Goal: Task Accomplishment & Management: Manage account settings

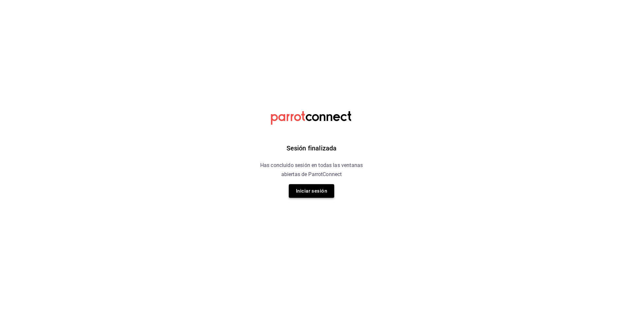
click at [316, 187] on button "Iniciar sesión" at bounding box center [311, 191] width 45 height 14
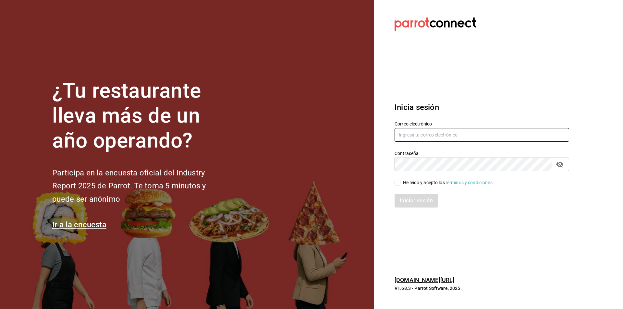
click at [415, 139] on input "text" at bounding box center [481, 135] width 174 height 14
click at [428, 132] on input "text" at bounding box center [481, 135] width 174 height 14
type input "lacreperia.chihuahua23@gmail.com"
click at [396, 183] on input "He leído y acepto los Términos y condiciones." at bounding box center [397, 183] width 6 height 6
checkbox input "true"
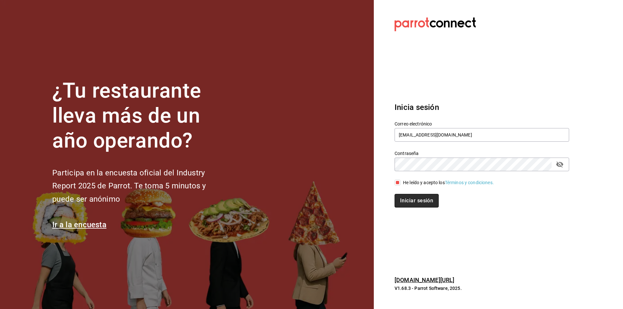
click at [413, 196] on button "Iniciar sesión" at bounding box center [416, 201] width 44 height 14
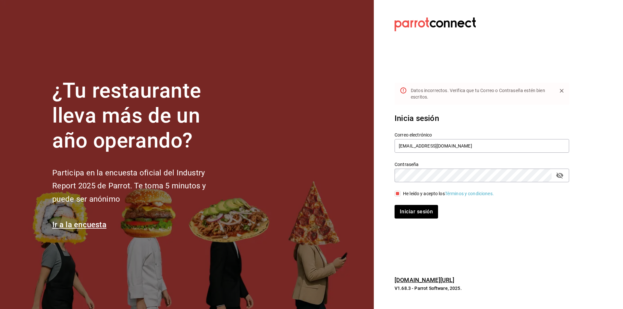
click at [555, 175] on button "passwordField" at bounding box center [559, 175] width 11 height 11
click at [350, 162] on div "¿Tu restaurante lleva más de un año operando? Participa en la encuesta oficial …" at bounding box center [311, 154] width 623 height 309
click at [420, 210] on button "Iniciar sesión" at bounding box center [416, 212] width 44 height 14
click at [423, 214] on button "Iniciar sesión" at bounding box center [416, 212] width 44 height 14
click at [343, 169] on div "¿Tu restaurante lleva más de un año operando? Participa en la encuesta oficial …" at bounding box center [311, 154] width 623 height 309
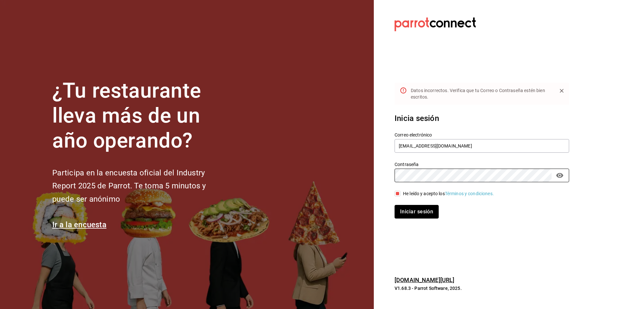
click at [417, 215] on button "Iniciar sesión" at bounding box center [416, 212] width 44 height 14
click at [496, 94] on div "Datos incorrectos. Verifica que tu Correo o Contraseña estén bien escritos." at bounding box center [481, 94] width 141 height 18
drag, startPoint x: 480, startPoint y: 145, endPoint x: 304, endPoint y: 147, distance: 176.1
click at [304, 147] on div "¿Tu restaurante lleva más de un año operando? Participa en la encuesta oficial …" at bounding box center [311, 154] width 623 height 309
click at [336, 176] on div "¿Tu restaurante lleva más de un año operando? Participa en la encuesta oficial …" at bounding box center [311, 154] width 623 height 309
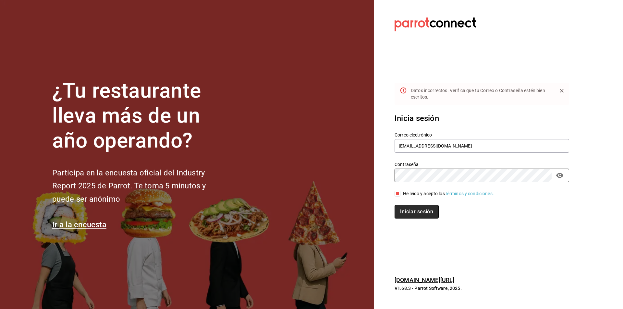
click at [405, 215] on button "Iniciar sesión" at bounding box center [416, 212] width 44 height 14
click at [422, 212] on button "Iniciar sesión" at bounding box center [416, 212] width 44 height 14
click at [418, 144] on input "luistosca@outlook.com" at bounding box center [481, 146] width 174 height 14
type input "luistosca1@outlook.com"
click at [419, 215] on button "Iniciar sesión" at bounding box center [416, 212] width 44 height 14
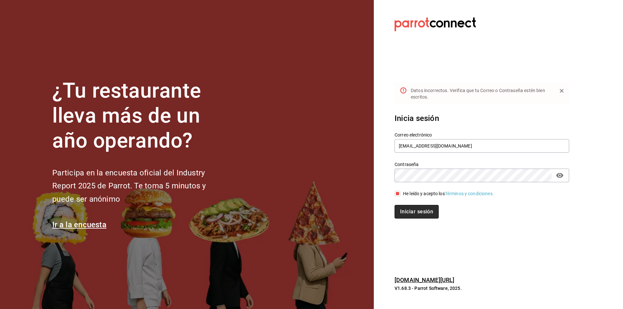
click at [419, 215] on button "Iniciar sesión" at bounding box center [416, 212] width 44 height 14
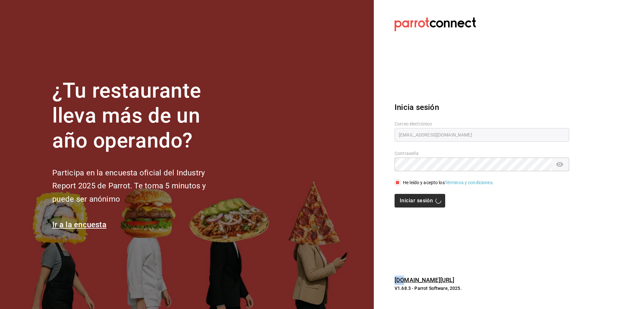
click at [419, 208] on div "Iniciar sesión" at bounding box center [481, 201] width 174 height 14
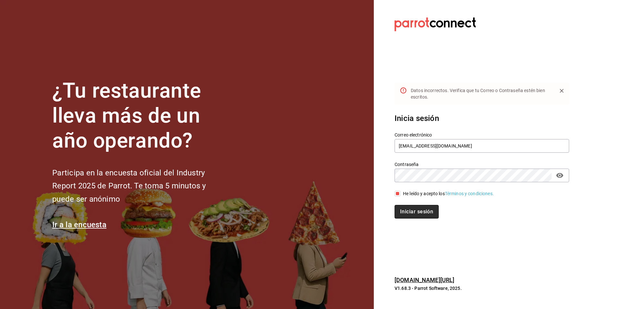
click at [416, 210] on button "Iniciar sesión" at bounding box center [416, 212] width 44 height 14
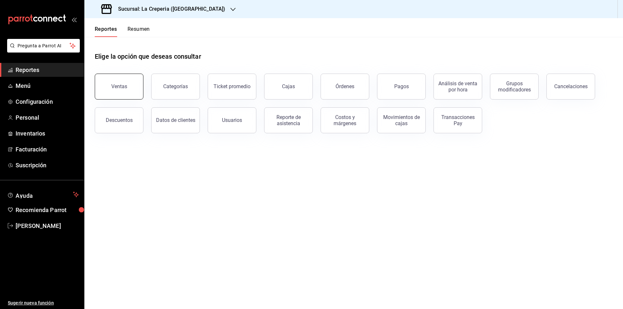
click at [129, 78] on button "Ventas" at bounding box center [119, 87] width 49 height 26
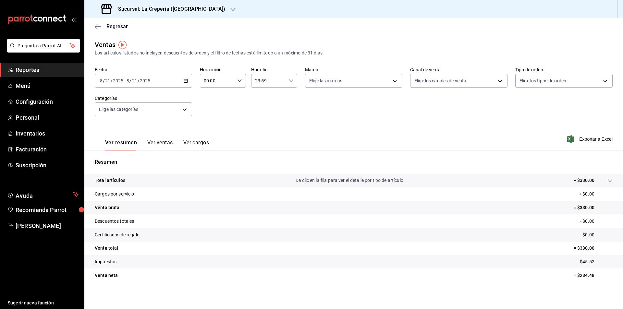
click at [186, 81] on \(Stroke\) "button" at bounding box center [186, 81] width 4 height 4
click at [122, 160] on span "Rango de fechas" at bounding box center [125, 158] width 50 height 7
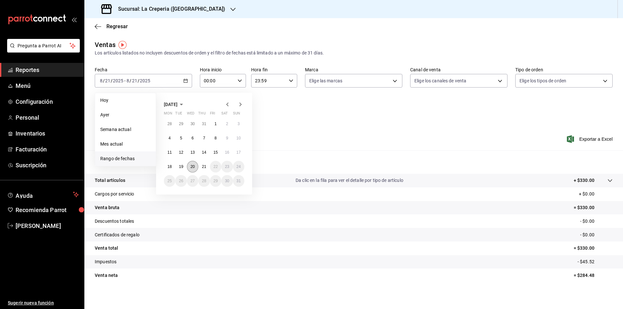
click at [194, 166] on abbr "20" at bounding box center [192, 166] width 4 height 5
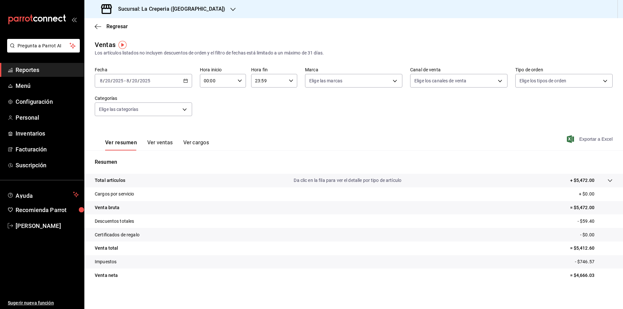
click at [583, 136] on span "Exportar a Excel" at bounding box center [590, 139] width 44 height 8
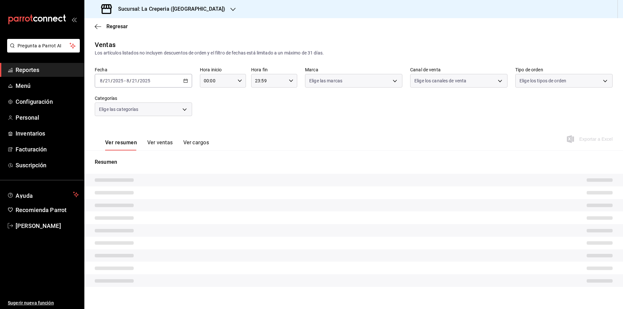
click at [203, 9] on h3 "Sucursal: La Creperia ([GEOGRAPHIC_DATA])" at bounding box center [169, 9] width 112 height 8
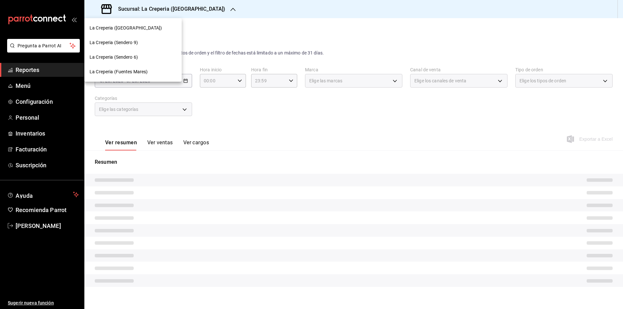
click at [130, 58] on span "La Creperia (Sendero 6)" at bounding box center [114, 57] width 48 height 7
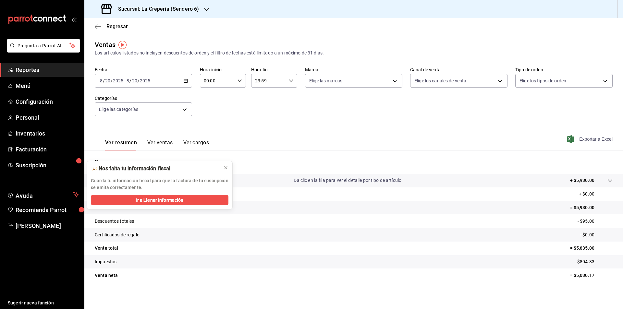
click at [588, 141] on span "Exportar a Excel" at bounding box center [590, 139] width 44 height 8
